Goal: Check status

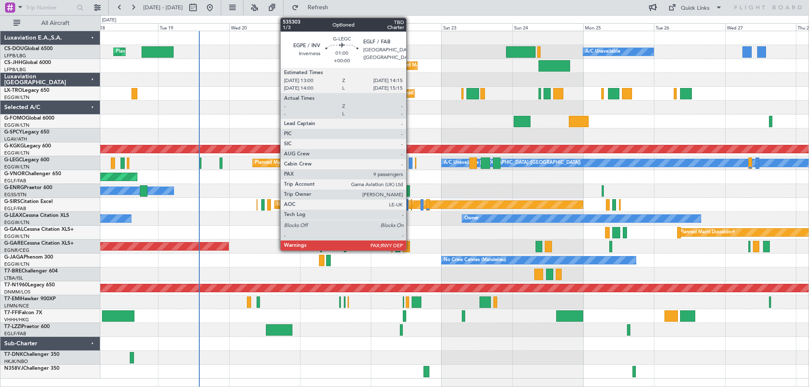
click at [410, 162] on div at bounding box center [411, 163] width 4 height 11
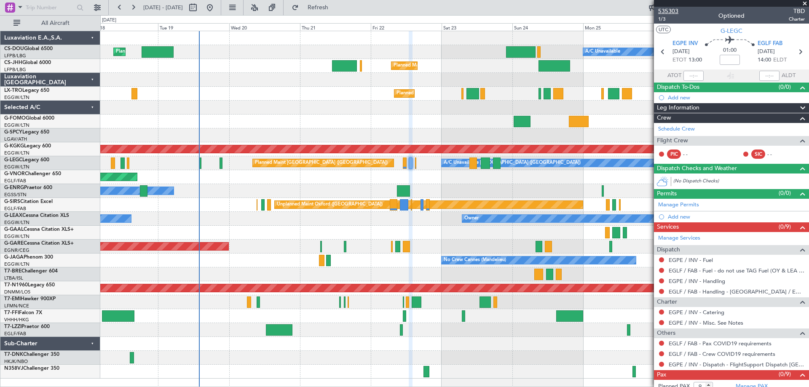
click at [670, 10] on span "535303" at bounding box center [668, 11] width 20 height 9
click at [804, 3] on span at bounding box center [805, 4] width 8 height 8
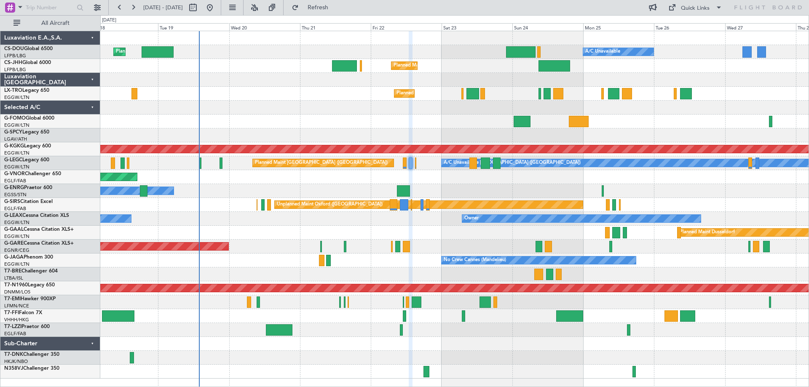
type input "0"
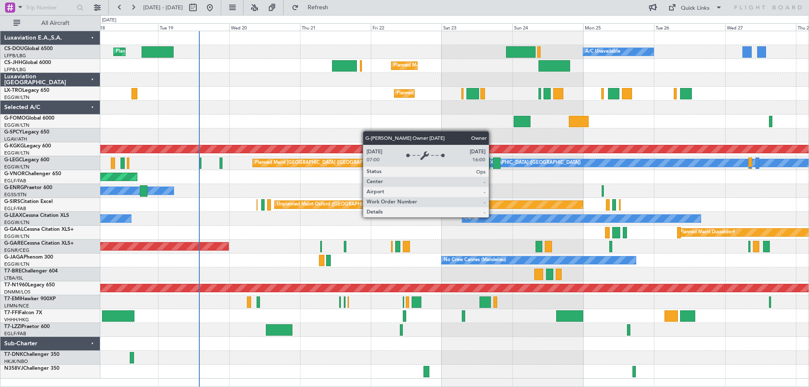
click at [493, 217] on div "Owner" at bounding box center [581, 219] width 239 height 8
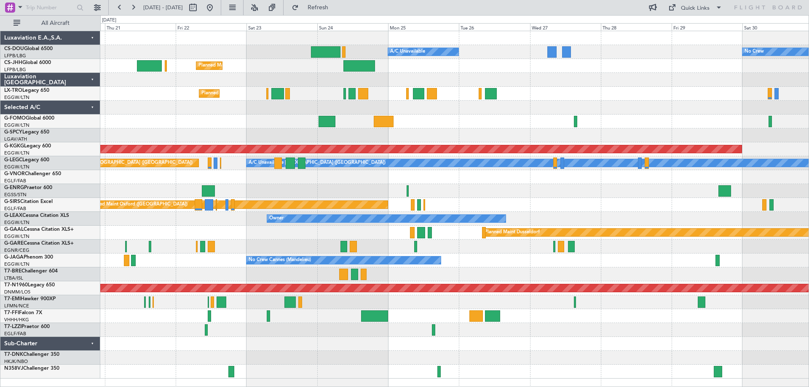
click at [455, 110] on div at bounding box center [454, 108] width 708 height 14
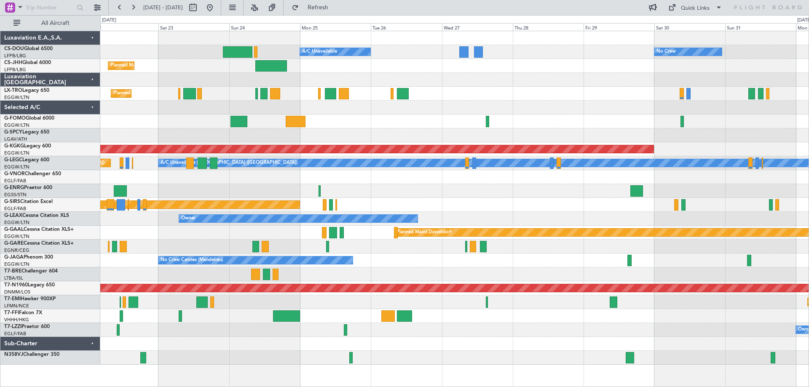
click at [464, 95] on div "Planned Maint [GEOGRAPHIC_DATA] ([GEOGRAPHIC_DATA])" at bounding box center [454, 94] width 708 height 14
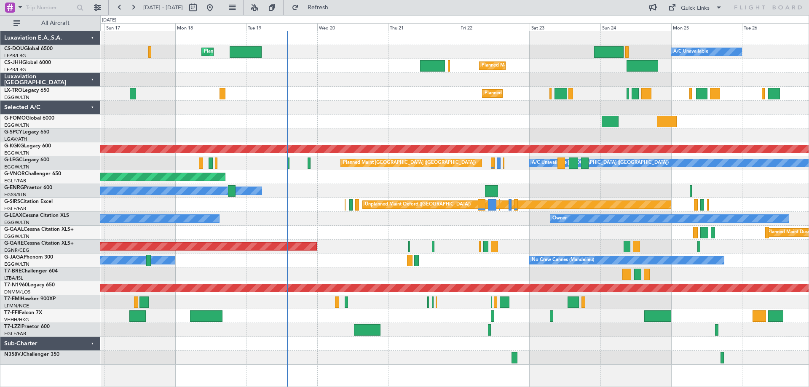
click at [547, 108] on div "Planned Maint [GEOGRAPHIC_DATA] ([GEOGRAPHIC_DATA]) A/C Unavailable Planned Mai…" at bounding box center [454, 198] width 708 height 334
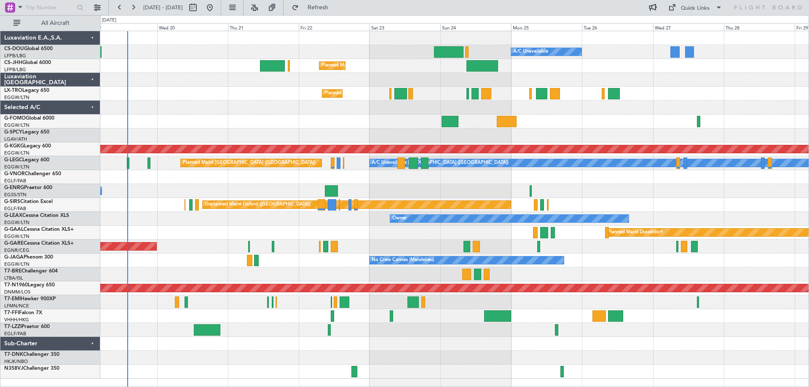
click at [450, 226] on div "Planned Maint Dusseldorf" at bounding box center [454, 233] width 708 height 14
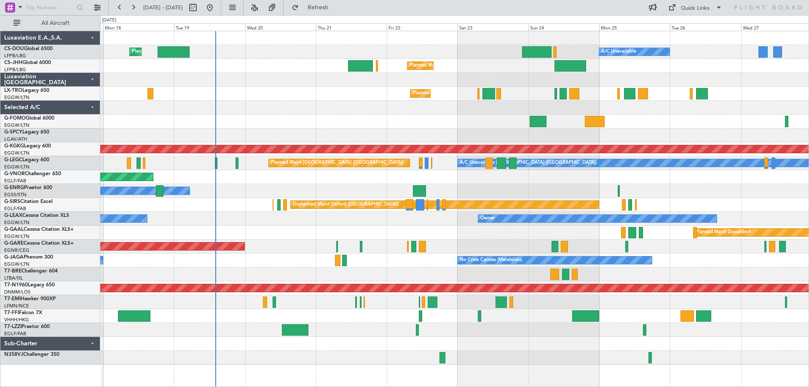
click at [298, 177] on div "Planned Maint London ([GEOGRAPHIC_DATA])" at bounding box center [454, 177] width 708 height 14
